Goal: Navigation & Orientation: Find specific page/section

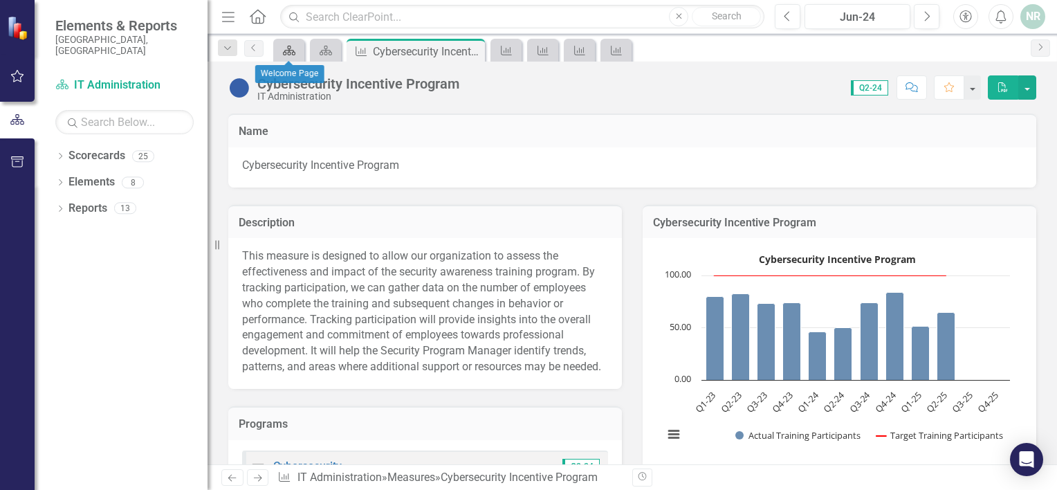
click at [290, 56] on div "Scorecard" at bounding box center [286, 49] width 19 height 17
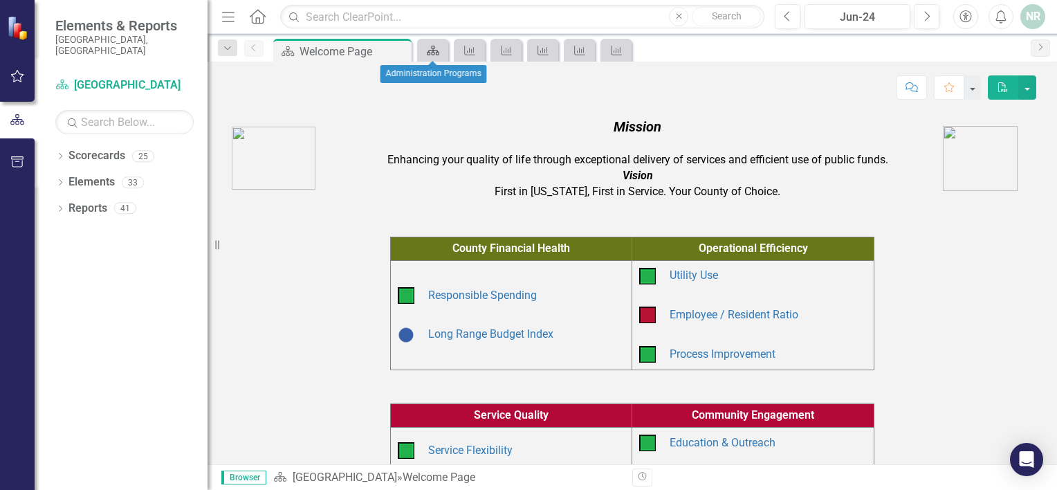
click at [437, 54] on icon at bounding box center [433, 51] width 12 height 10
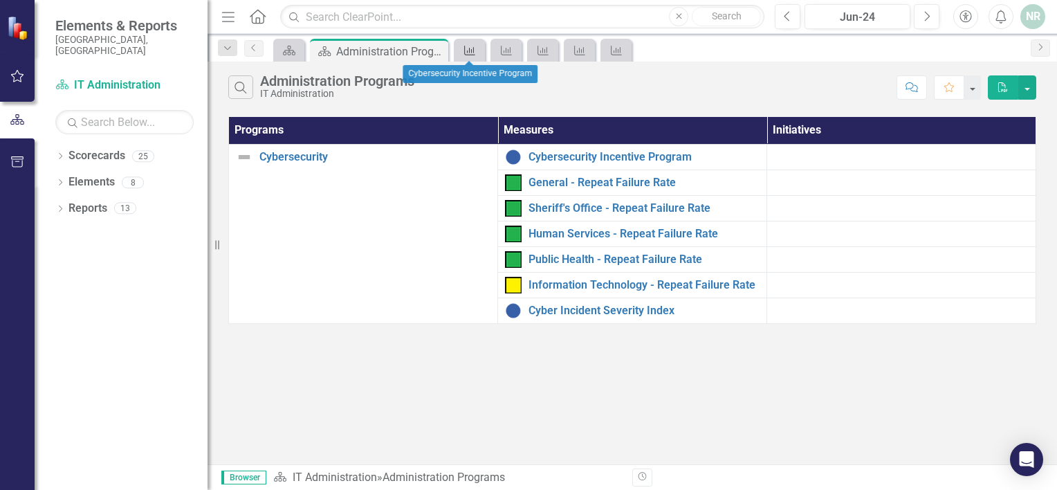
click at [474, 53] on icon "Measure" at bounding box center [470, 50] width 14 height 11
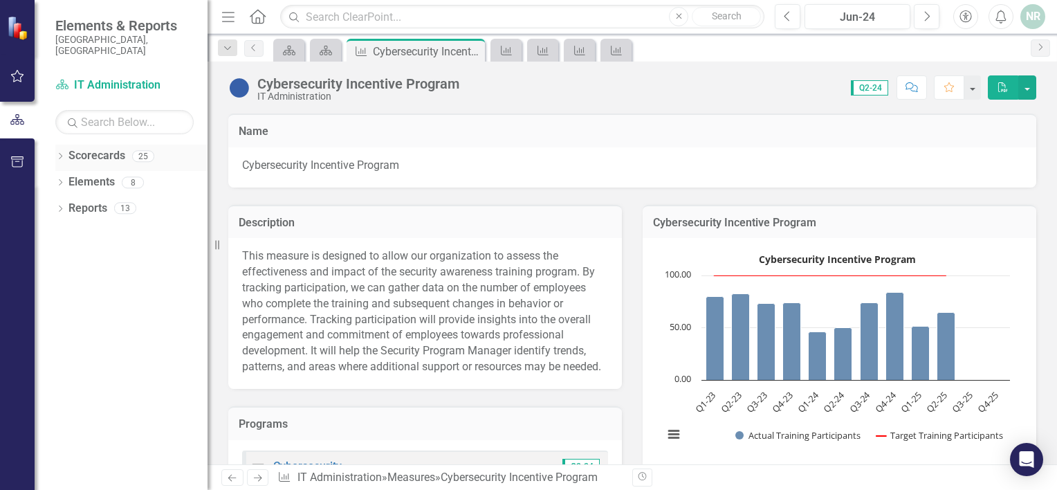
click at [55, 154] on icon "Dropdown" at bounding box center [60, 158] width 10 height 8
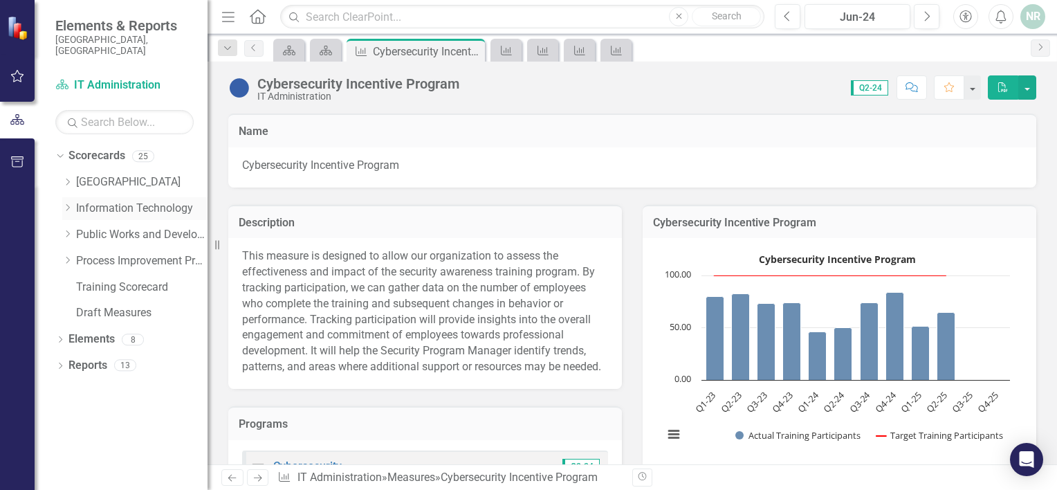
click at [66, 203] on icon "Dropdown" at bounding box center [67, 207] width 10 height 8
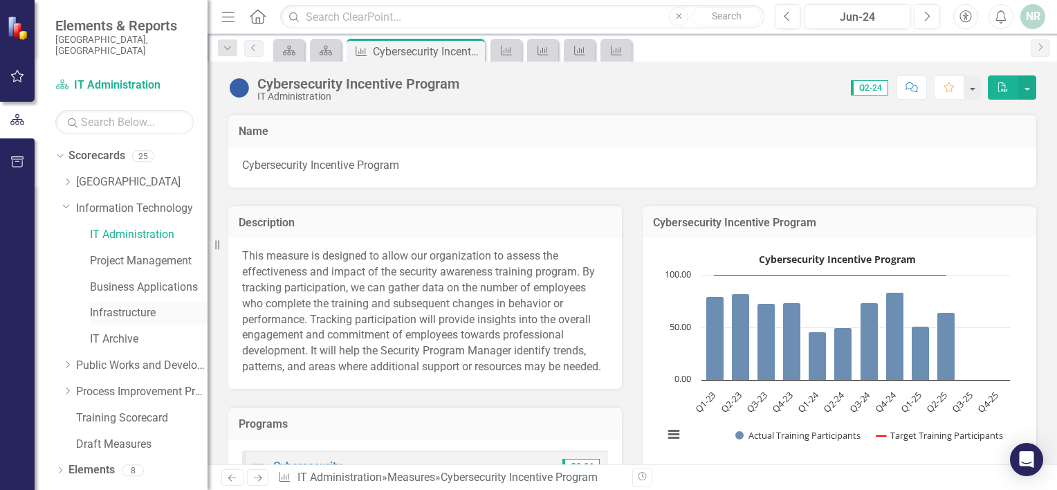
click at [136, 305] on link "Infrastructure" at bounding box center [149, 313] width 118 height 16
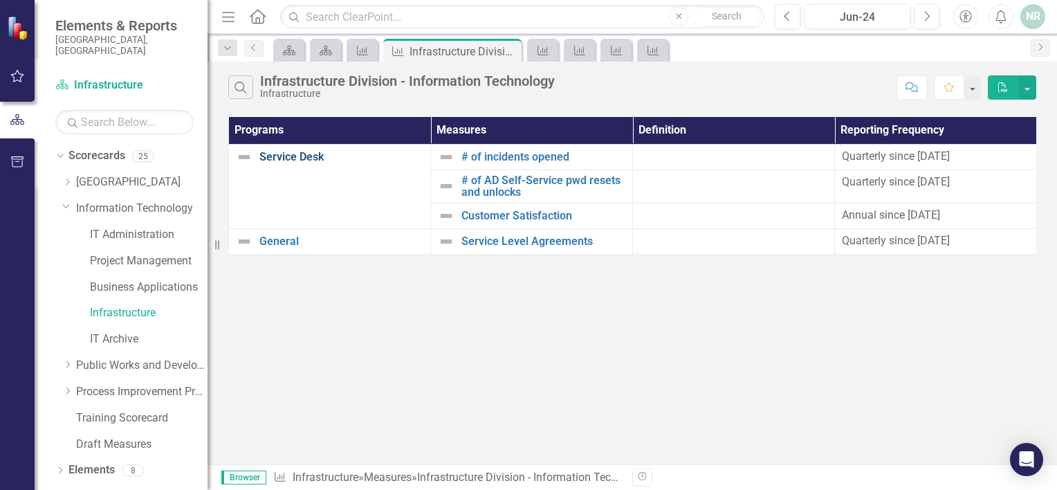
click at [277, 162] on link "Service Desk" at bounding box center [341, 157] width 164 height 12
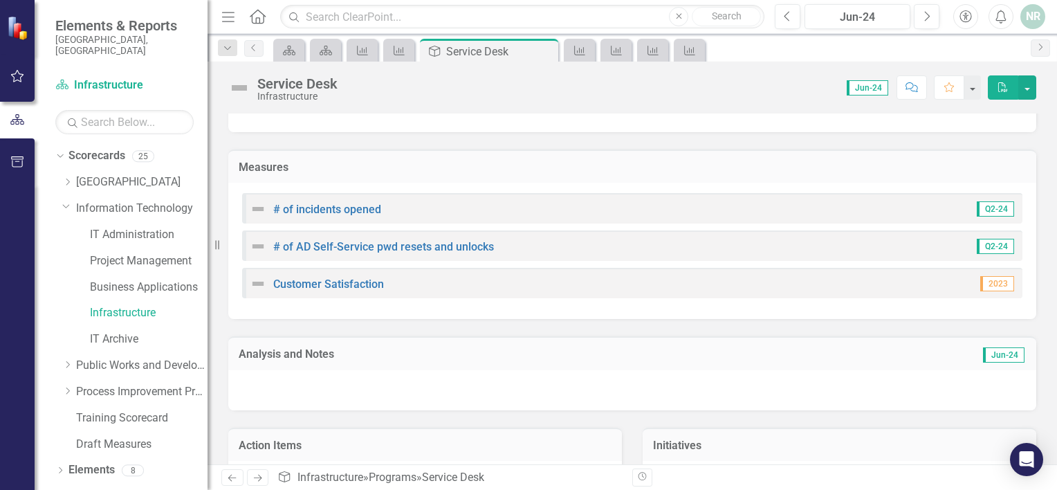
scroll to position [69, 0]
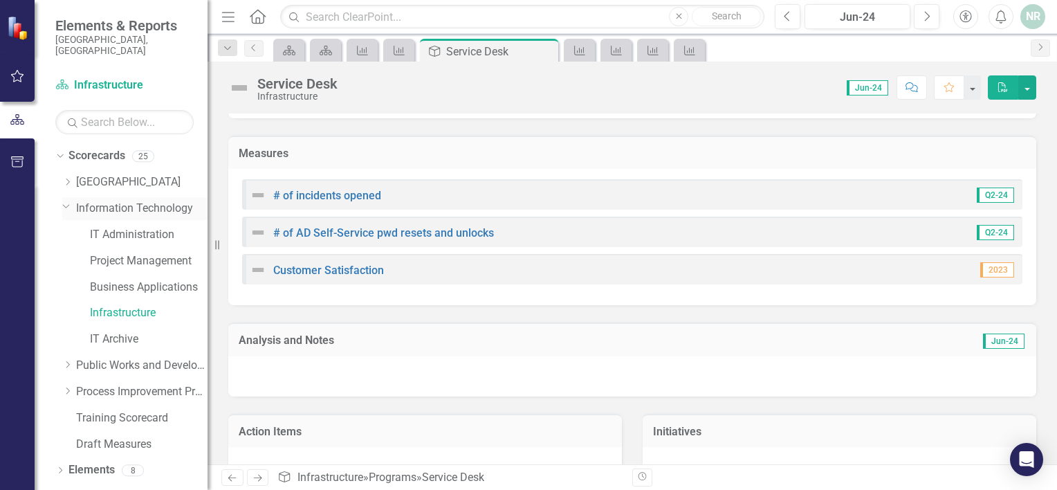
click at [133, 201] on link "Information Technology" at bounding box center [141, 209] width 131 height 16
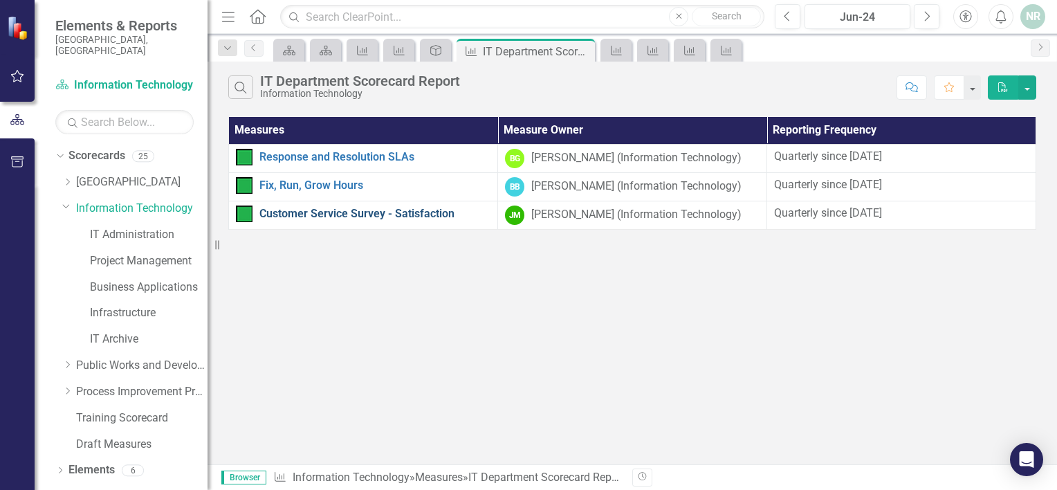
click at [312, 217] on link "Customer Service Survey - Satisfaction" at bounding box center [374, 213] width 231 height 12
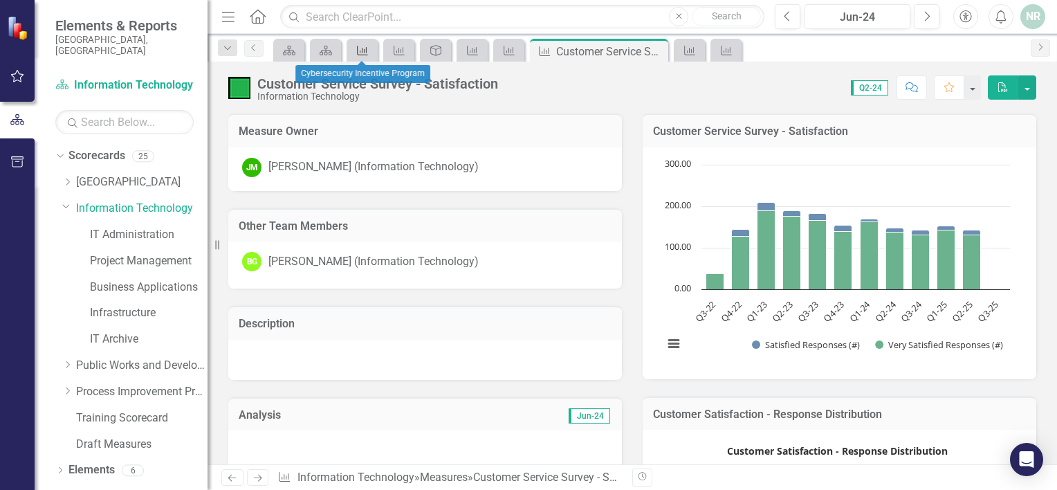
click at [354, 55] on div "Measure" at bounding box center [359, 49] width 19 height 17
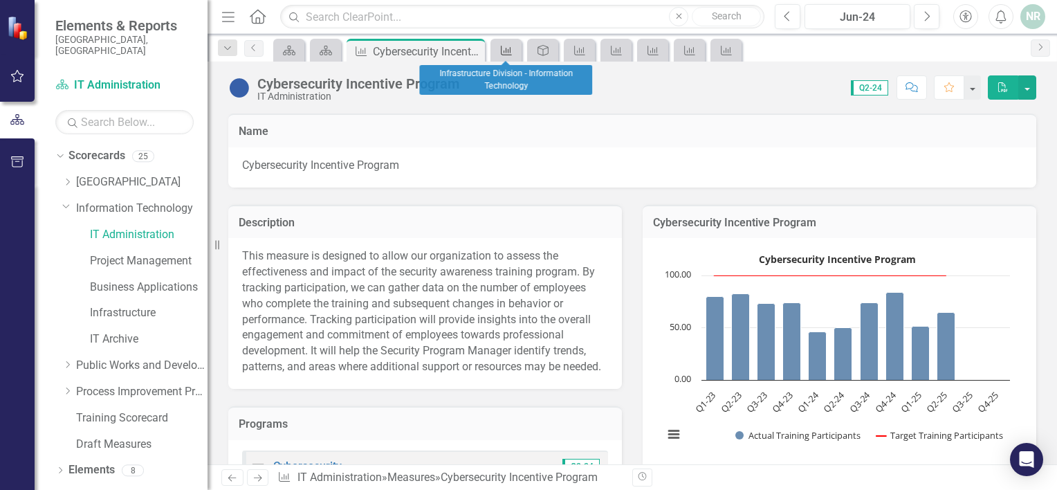
click at [501, 55] on div "Measure" at bounding box center [503, 49] width 19 height 17
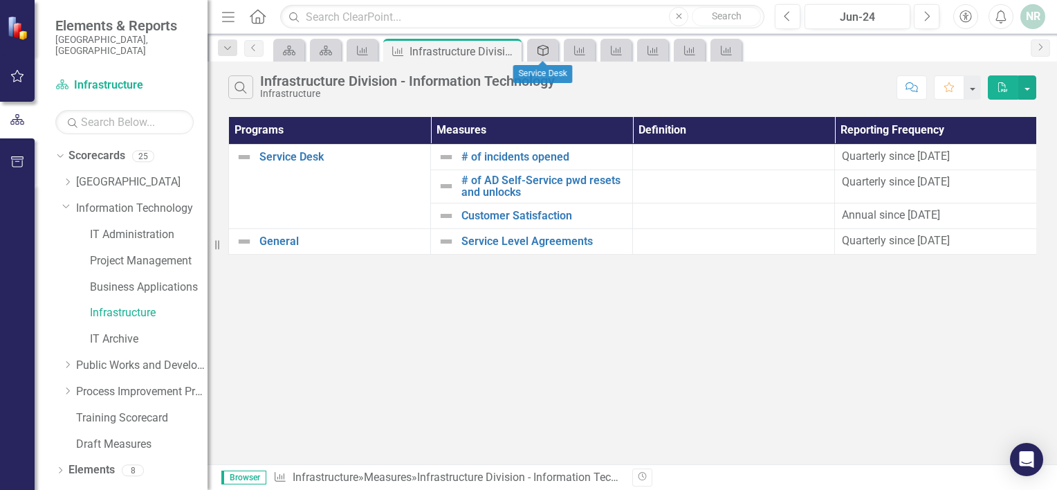
click at [548, 53] on icon "Program" at bounding box center [543, 50] width 14 height 11
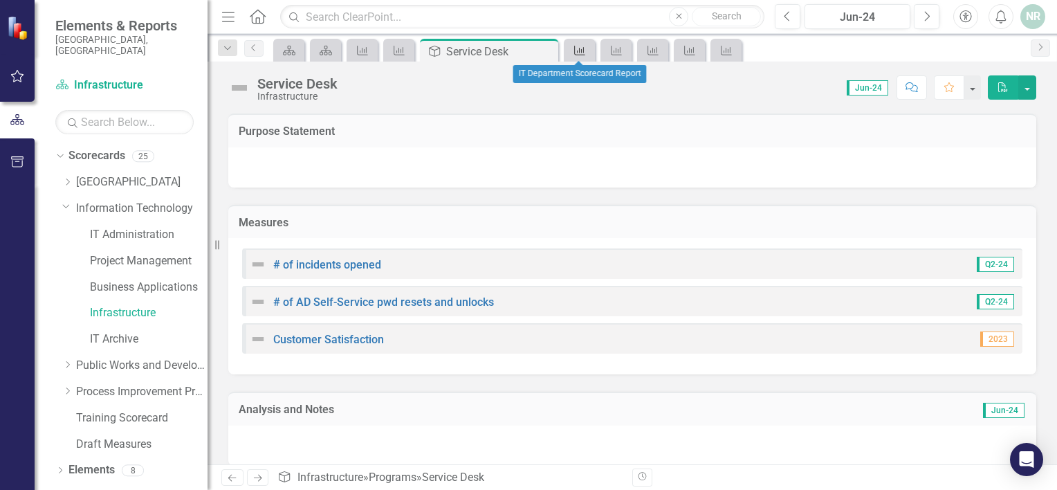
click at [584, 50] on icon "Measure" at bounding box center [580, 50] width 14 height 11
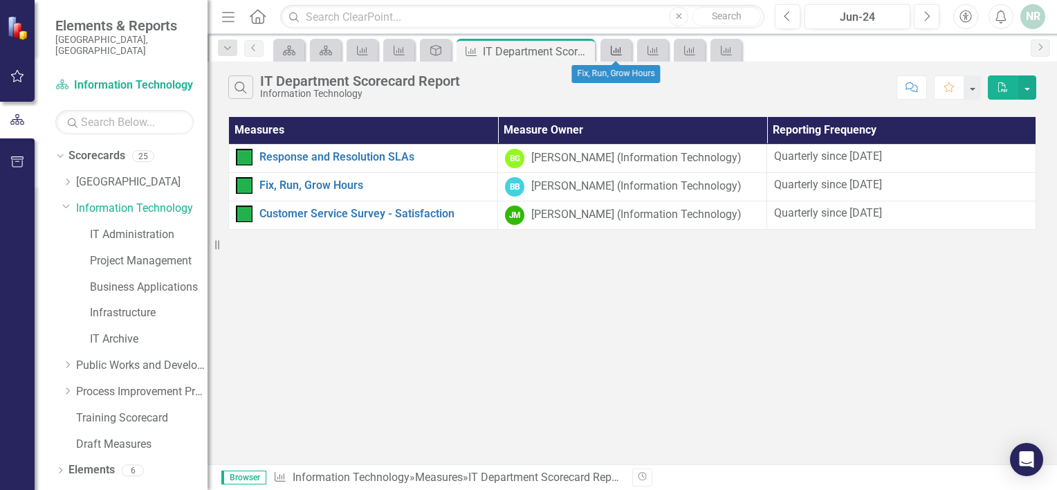
click at [622, 47] on icon "Measure" at bounding box center [616, 50] width 14 height 11
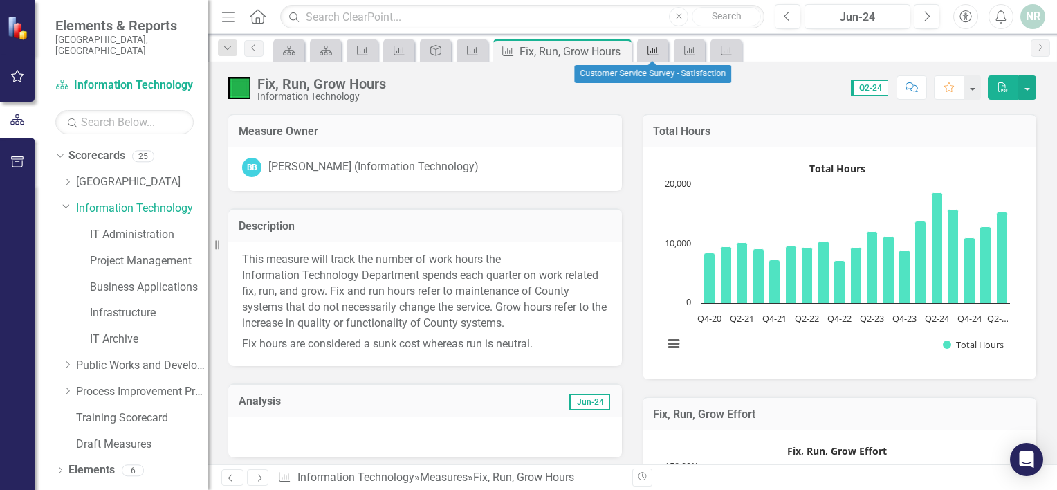
click at [648, 49] on icon "Measure" at bounding box center [653, 50] width 14 height 11
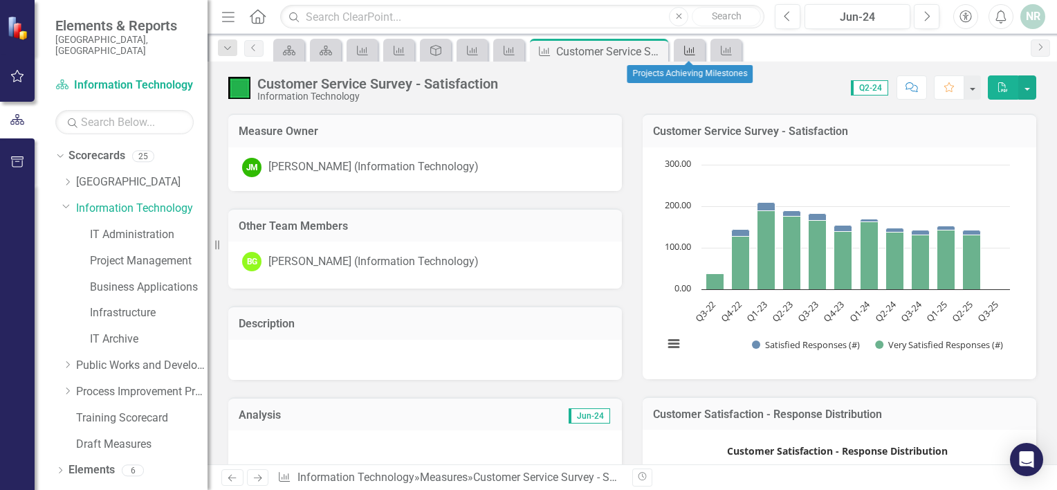
click at [683, 50] on icon "Measure" at bounding box center [689, 50] width 14 height 11
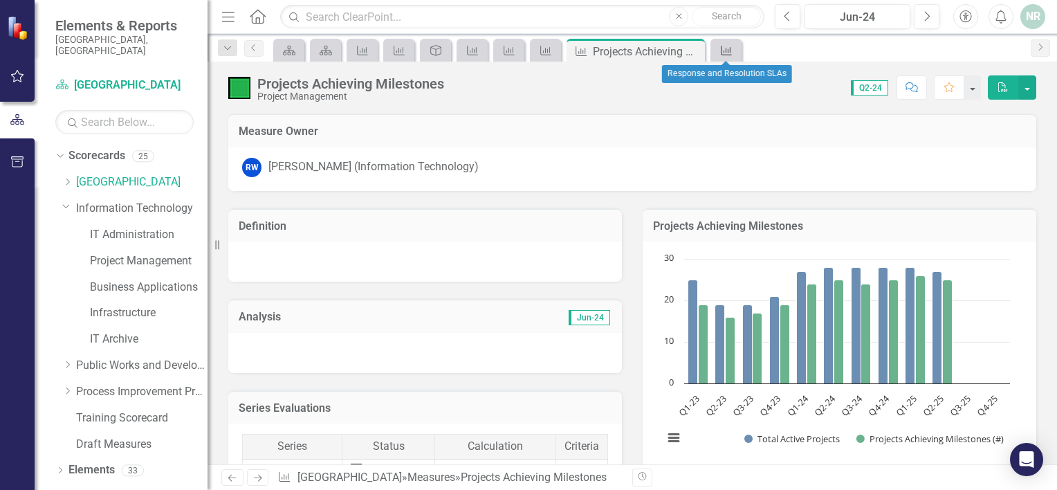
click at [723, 49] on icon "Measure" at bounding box center [726, 50] width 14 height 11
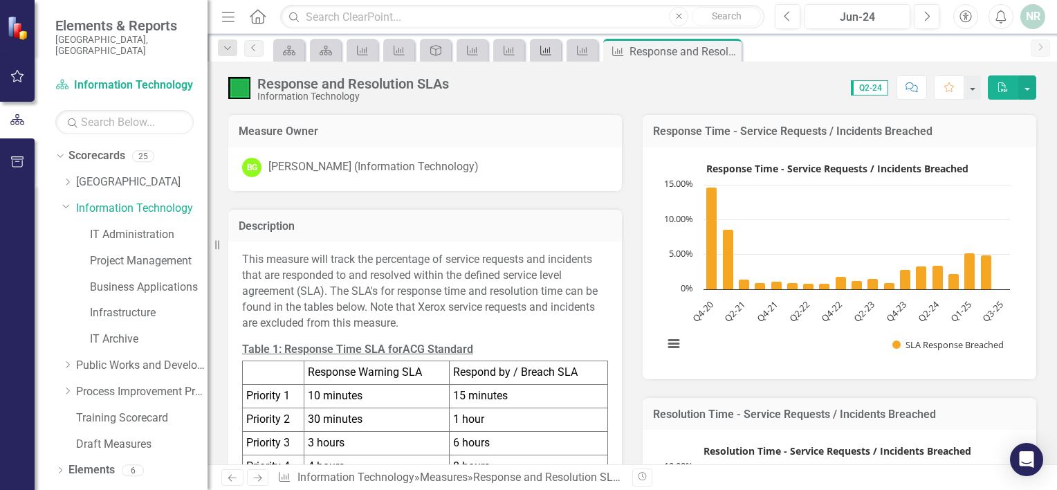
click at [542, 52] on icon "Measure" at bounding box center [546, 50] width 14 height 11
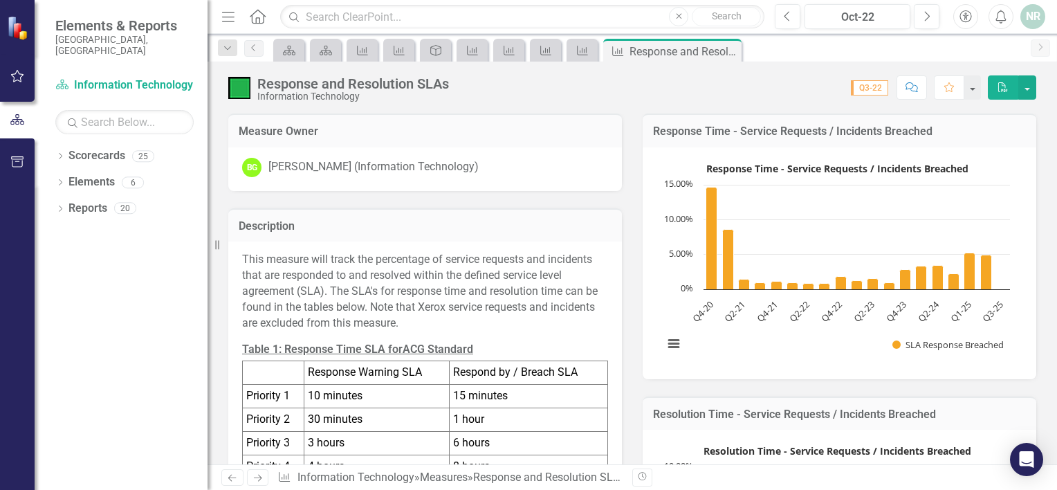
click at [495, 164] on div "BG [PERSON_NAME] (Information Technology)" at bounding box center [425, 167] width 366 height 19
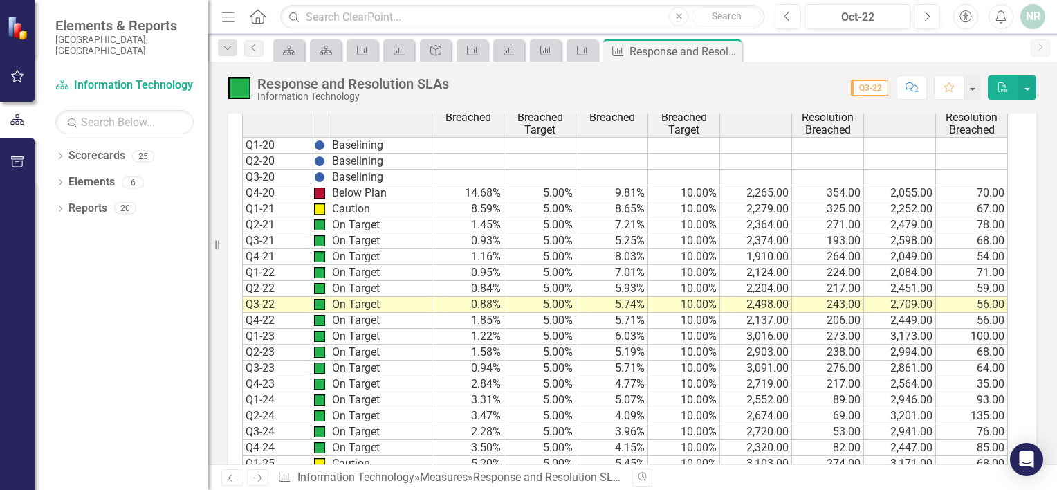
scroll to position [1085, 0]
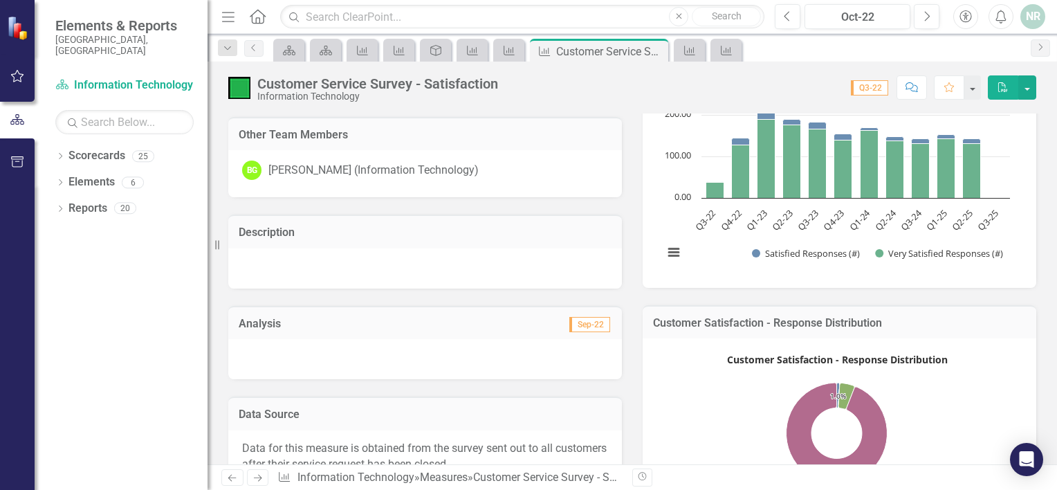
scroll to position [69, 0]
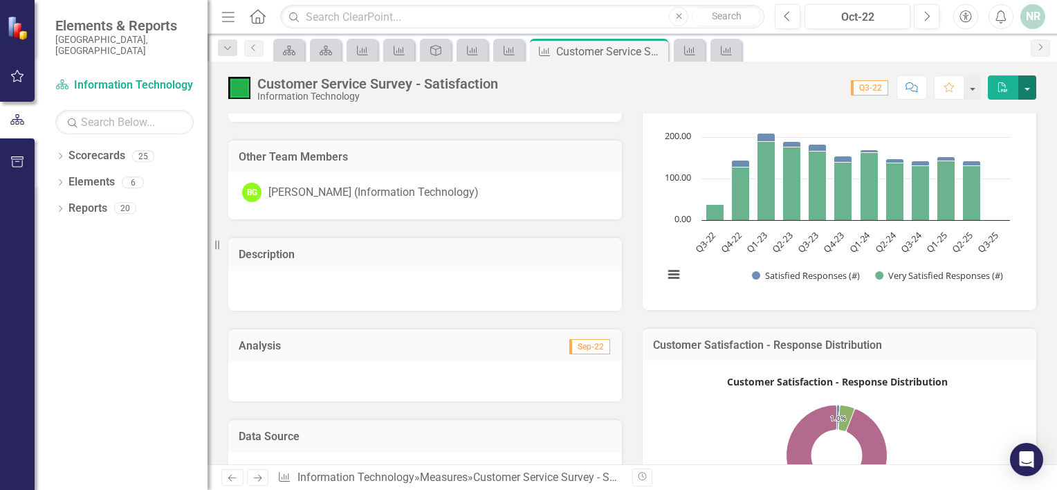
click at [1028, 91] on button "button" at bounding box center [1027, 87] width 18 height 24
click at [949, 66] on div "Customer Service Survey - Satisfaction Information Technology Score: N/A Q3-22 …" at bounding box center [631, 82] width 849 height 41
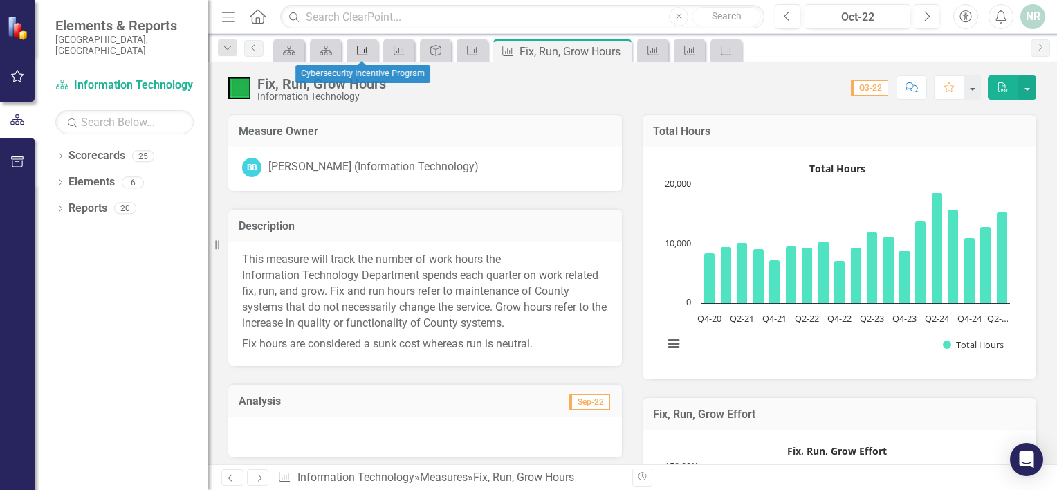
click at [364, 50] on icon at bounding box center [362, 51] width 11 height 10
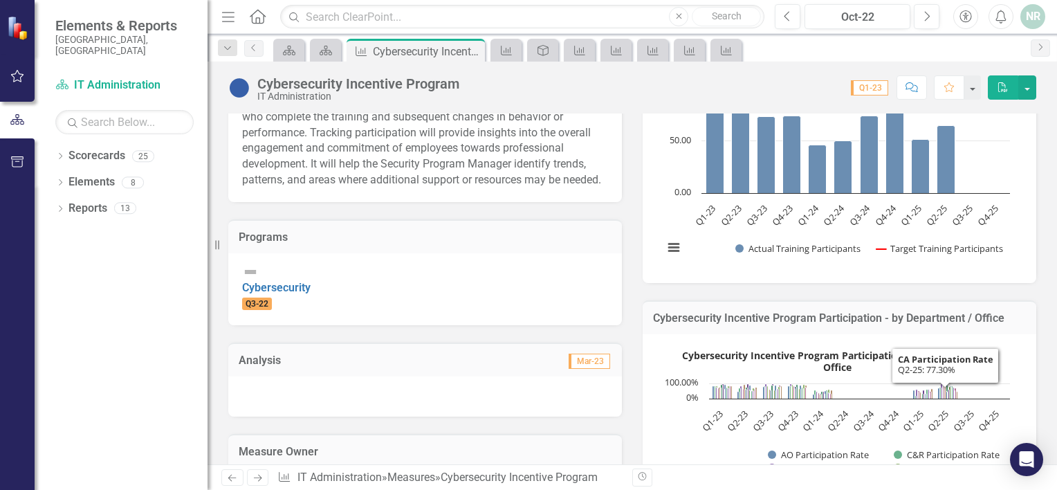
scroll to position [207, 0]
